Goal: Browse casually

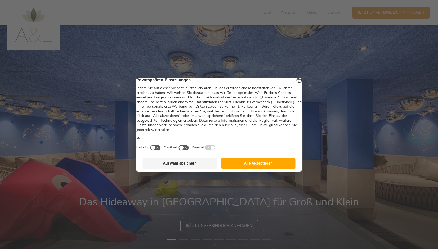
click at [267, 169] on button "Alle Akzeptieren" at bounding box center [258, 163] width 74 height 11
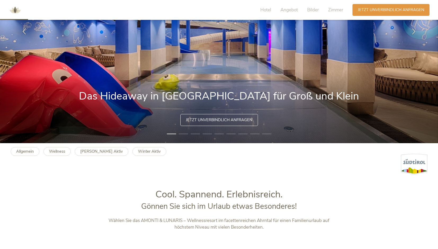
scroll to position [53, 0]
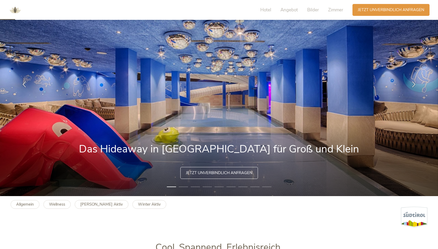
click at [379, 105] on img at bounding box center [219, 84] width 438 height 224
click at [187, 188] on li "2" at bounding box center [183, 186] width 9 height 5
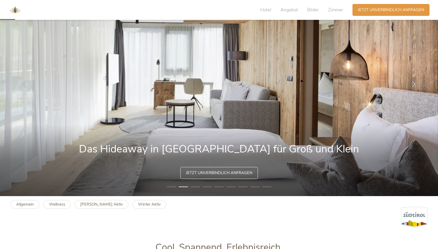
click at [198, 186] on li "3" at bounding box center [195, 186] width 9 height 5
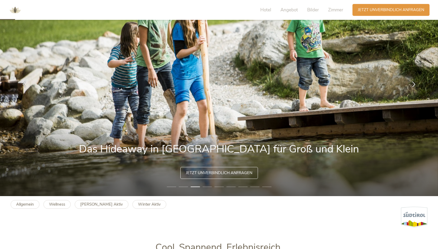
click at [207, 186] on li "4" at bounding box center [207, 186] width 9 height 5
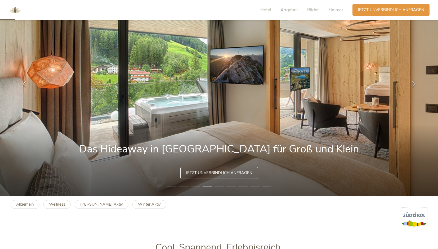
click at [220, 186] on li "5" at bounding box center [219, 186] width 9 height 5
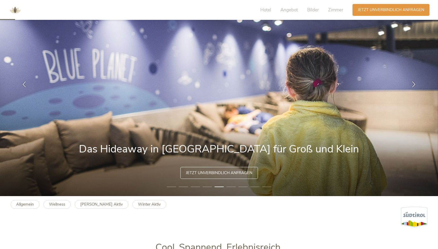
click at [232, 188] on li "6" at bounding box center [231, 186] width 9 height 5
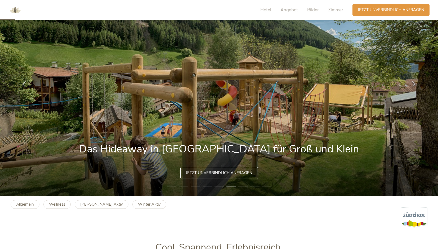
click at [241, 188] on li "7" at bounding box center [242, 186] width 9 height 5
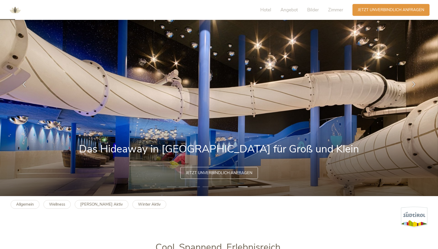
click at [252, 187] on li "8" at bounding box center [254, 186] width 9 height 5
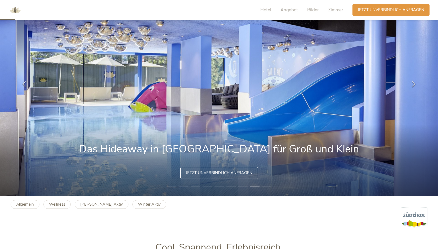
click at [267, 187] on li "9" at bounding box center [266, 186] width 9 height 5
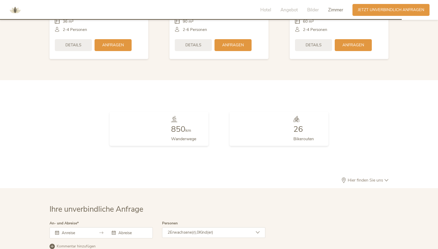
scroll to position [1510, 0]
